Goal: Task Accomplishment & Management: Complete application form

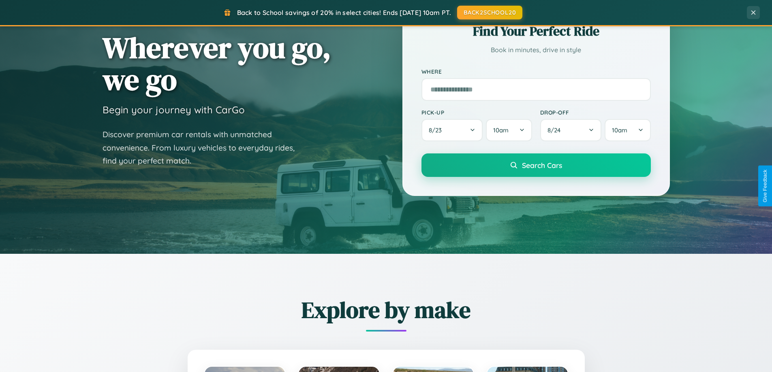
scroll to position [349, 0]
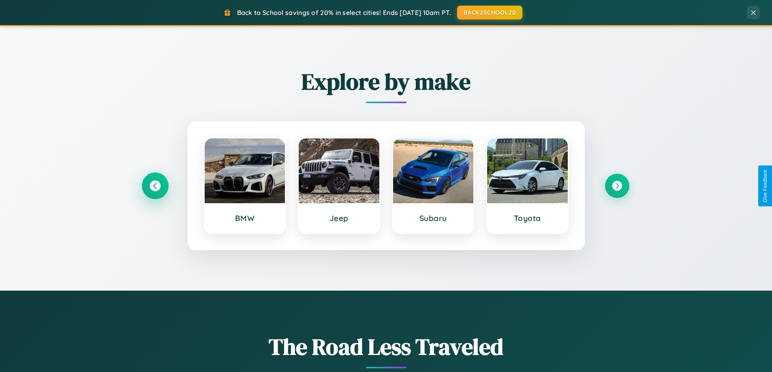
click at [155, 186] on icon at bounding box center [155, 186] width 11 height 11
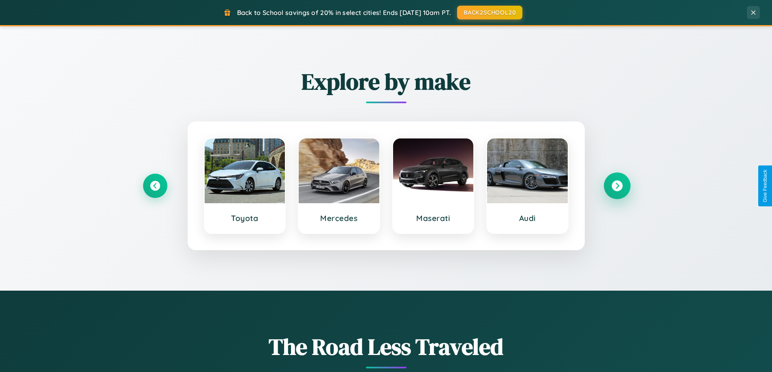
click at [617, 186] on icon at bounding box center [616, 186] width 11 height 11
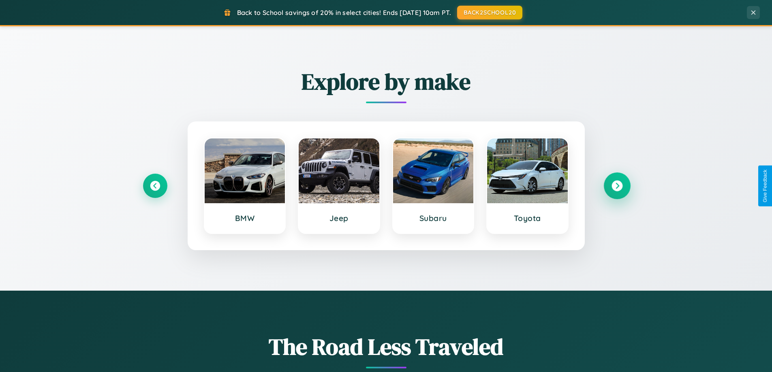
click at [617, 186] on icon at bounding box center [616, 186] width 11 height 11
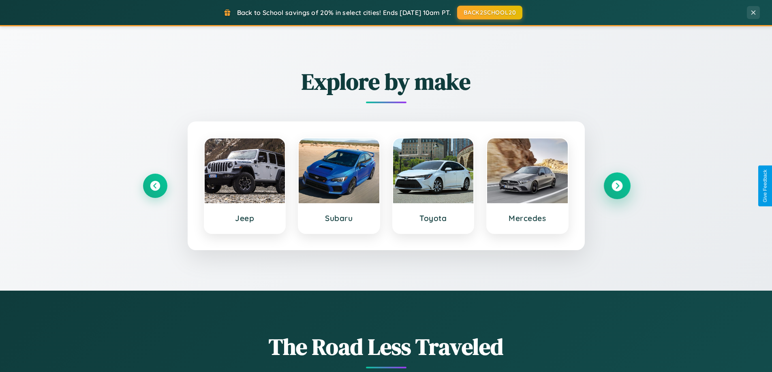
click at [617, 186] on icon at bounding box center [616, 186] width 11 height 11
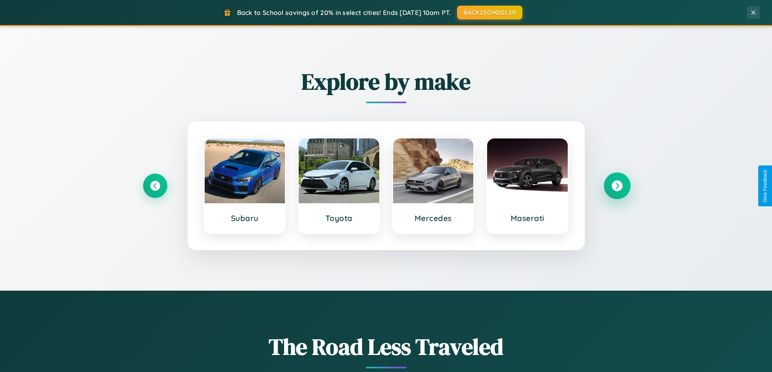
click at [617, 186] on icon at bounding box center [616, 186] width 11 height 11
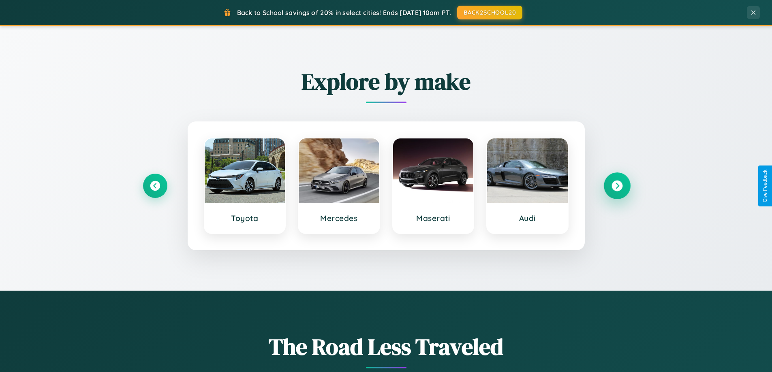
scroll to position [1559, 0]
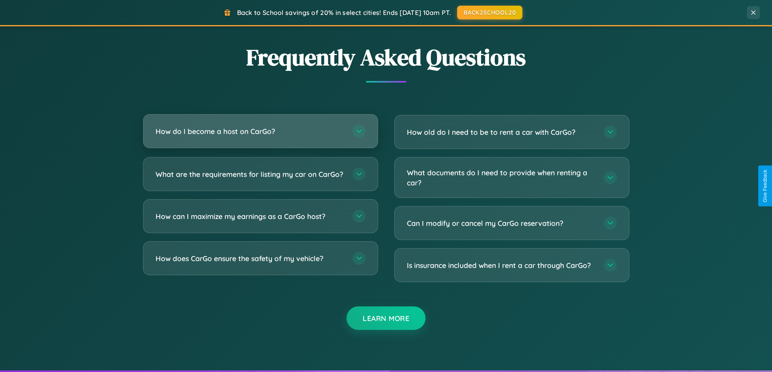
click at [260, 132] on h3 "How do I become a host on CarGo?" at bounding box center [250, 131] width 189 height 10
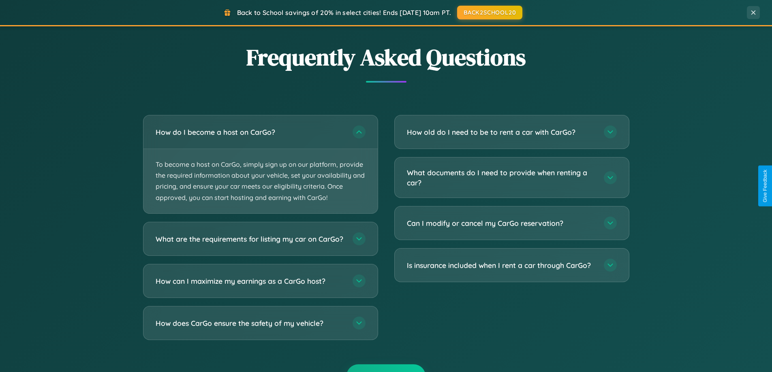
scroll to position [0, 0]
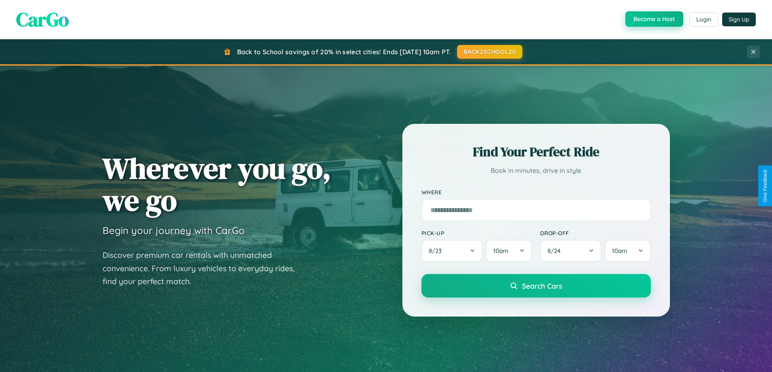
click at [653, 19] on button "Become a Host" at bounding box center [654, 18] width 58 height 15
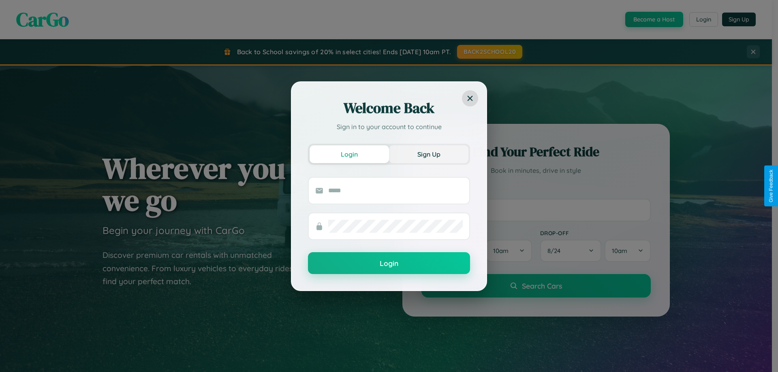
click at [429, 154] on button "Sign Up" at bounding box center [428, 154] width 79 height 18
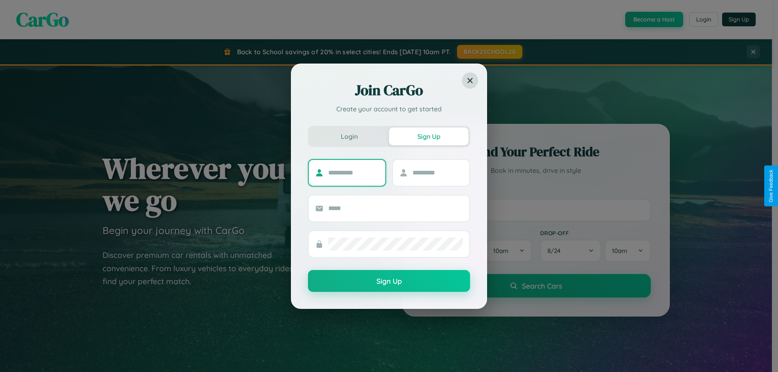
click at [353, 173] on input "text" at bounding box center [353, 173] width 51 height 13
type input "******"
click at [437, 173] on input "text" at bounding box center [438, 173] width 51 height 13
type input "********"
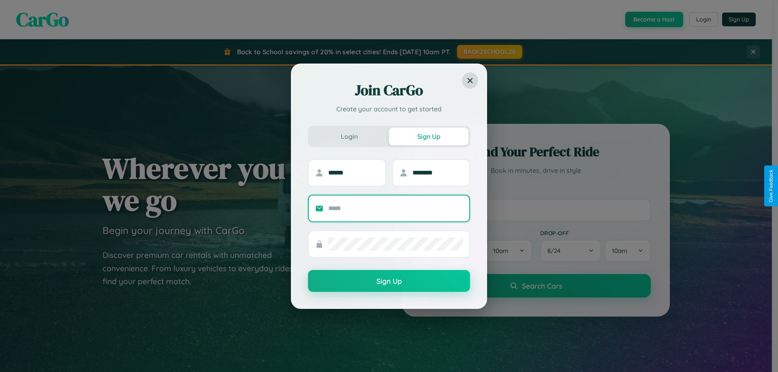
click at [395, 208] on input "text" at bounding box center [395, 208] width 135 height 13
type input "**********"
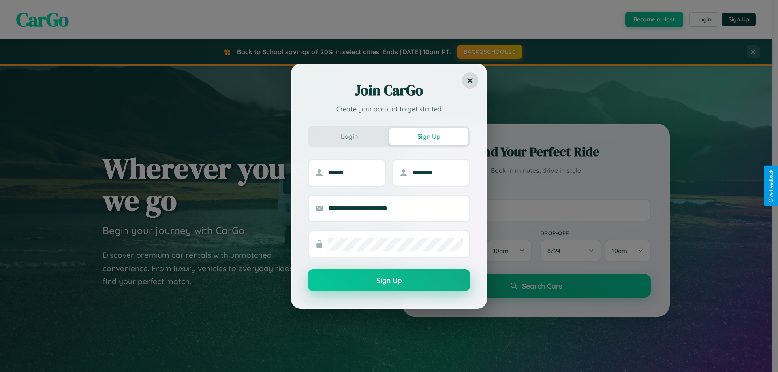
click at [389, 280] on button "Sign Up" at bounding box center [389, 280] width 162 height 22
